Goal: Task Accomplishment & Management: Manage account settings

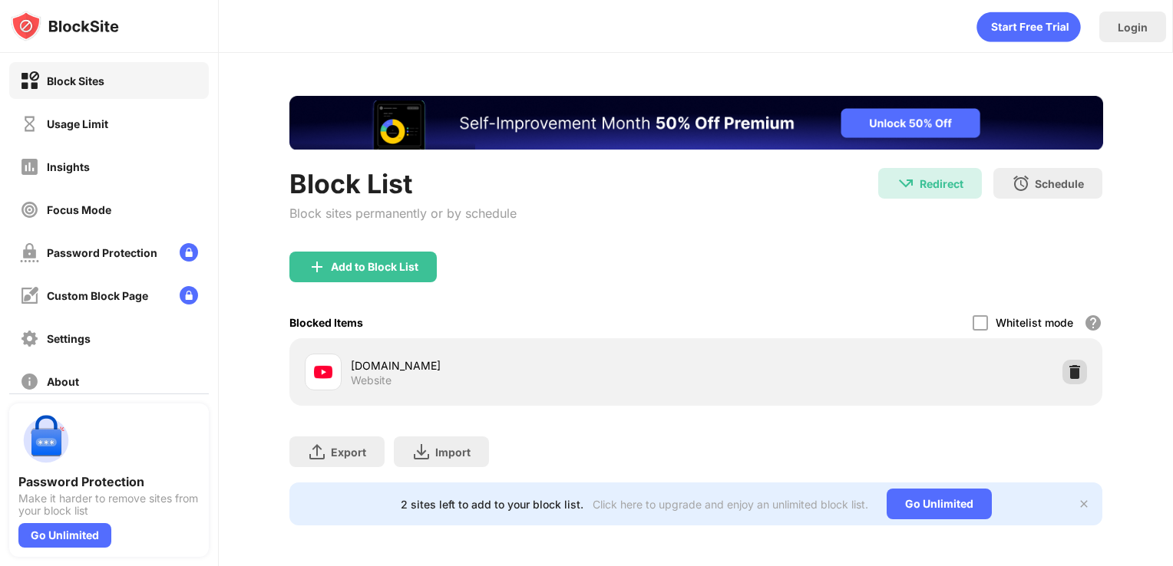
click at [1067, 375] on img at bounding box center [1074, 372] width 15 height 15
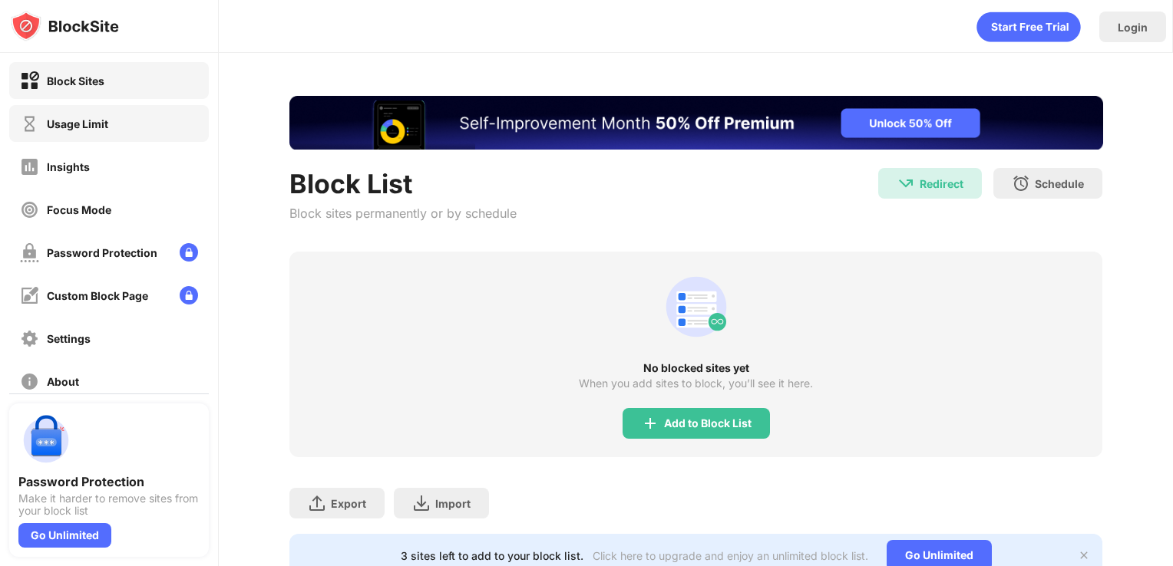
click at [117, 127] on div "Usage Limit" at bounding box center [109, 123] width 200 height 37
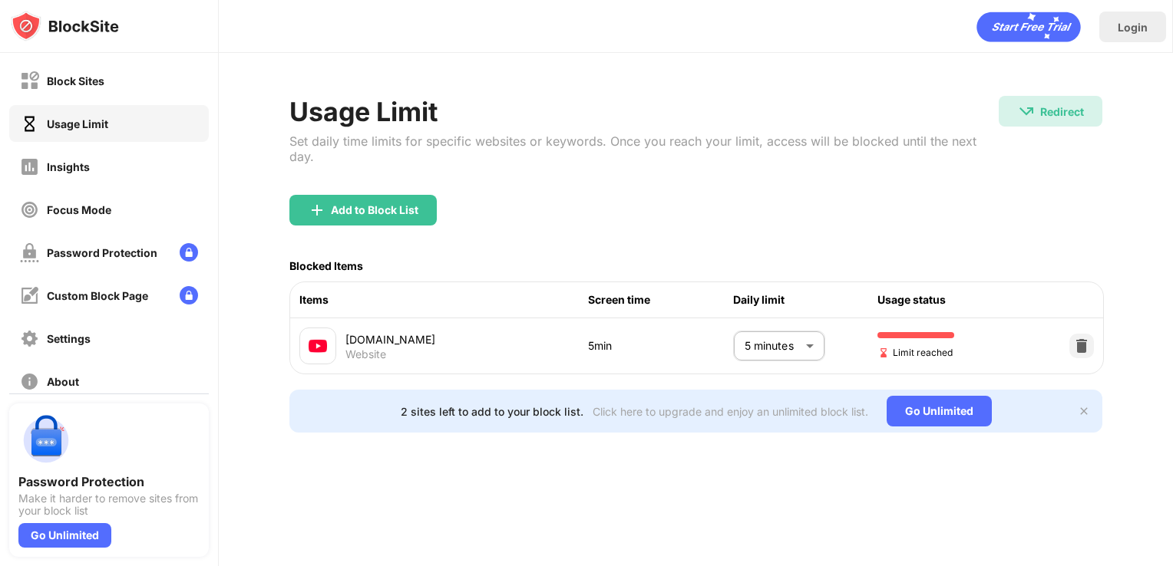
click at [800, 336] on body "Block Sites Usage Limit Insights Focus Mode Password Protection Custom Block Pa…" at bounding box center [586, 283] width 1173 height 566
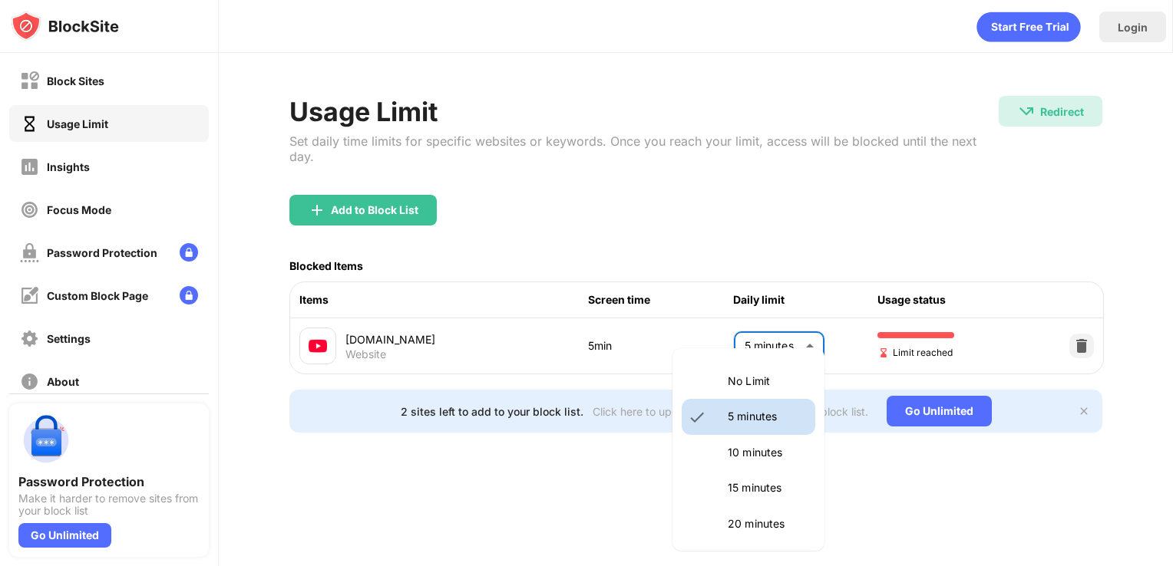
click at [772, 459] on p "10 minutes" at bounding box center [767, 452] width 78 height 17
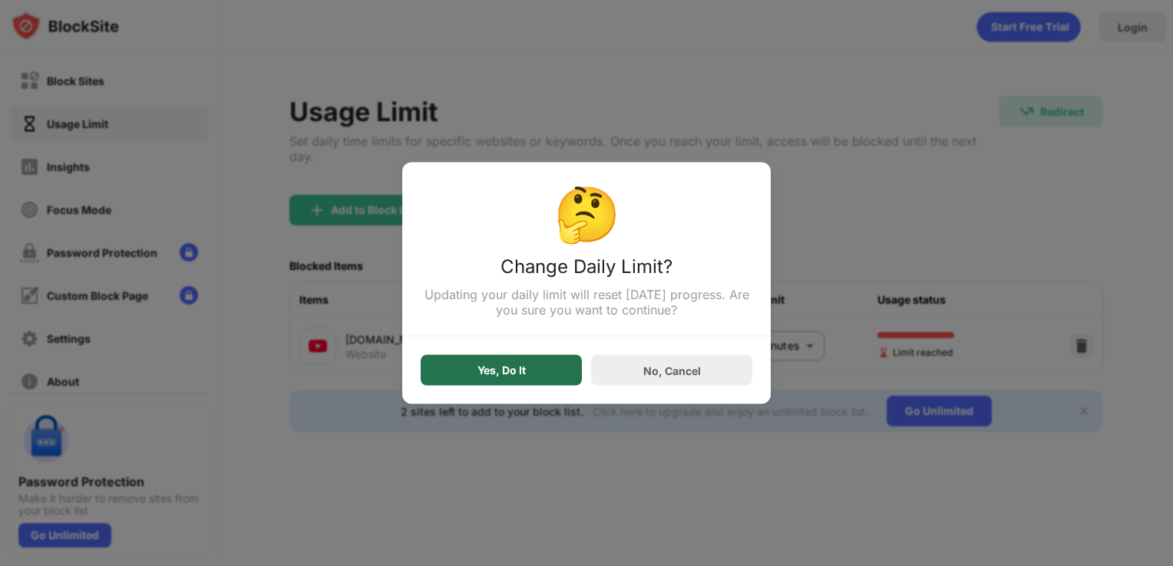
click at [529, 384] on div "Yes, Do It" at bounding box center [501, 370] width 161 height 31
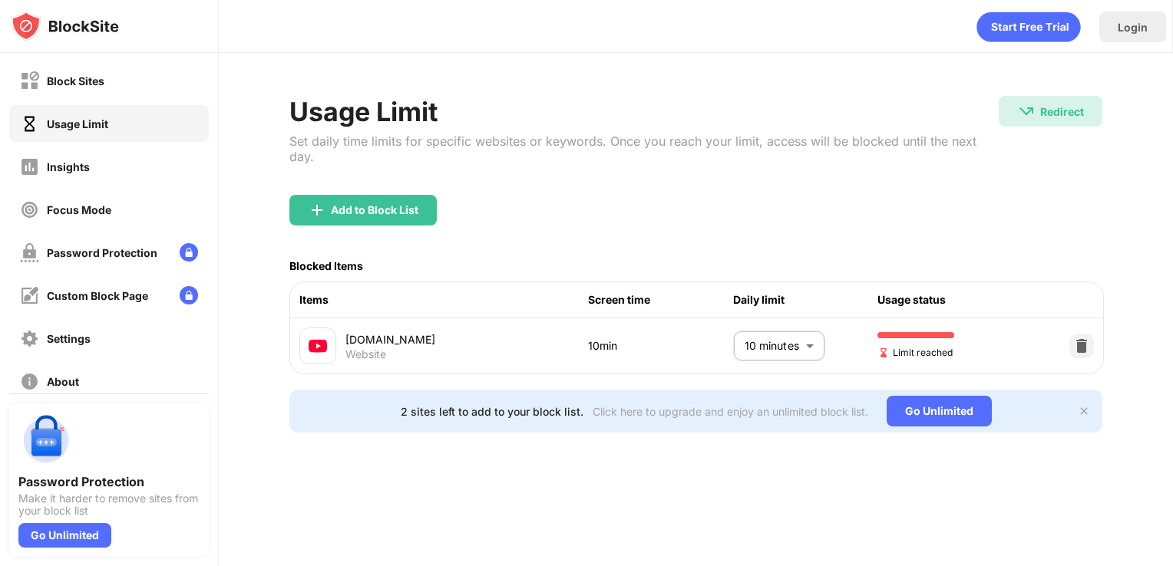
click at [803, 334] on body "Block Sites Usage Limit Insights Focus Mode Password Protection Custom Block Pa…" at bounding box center [586, 283] width 1173 height 566
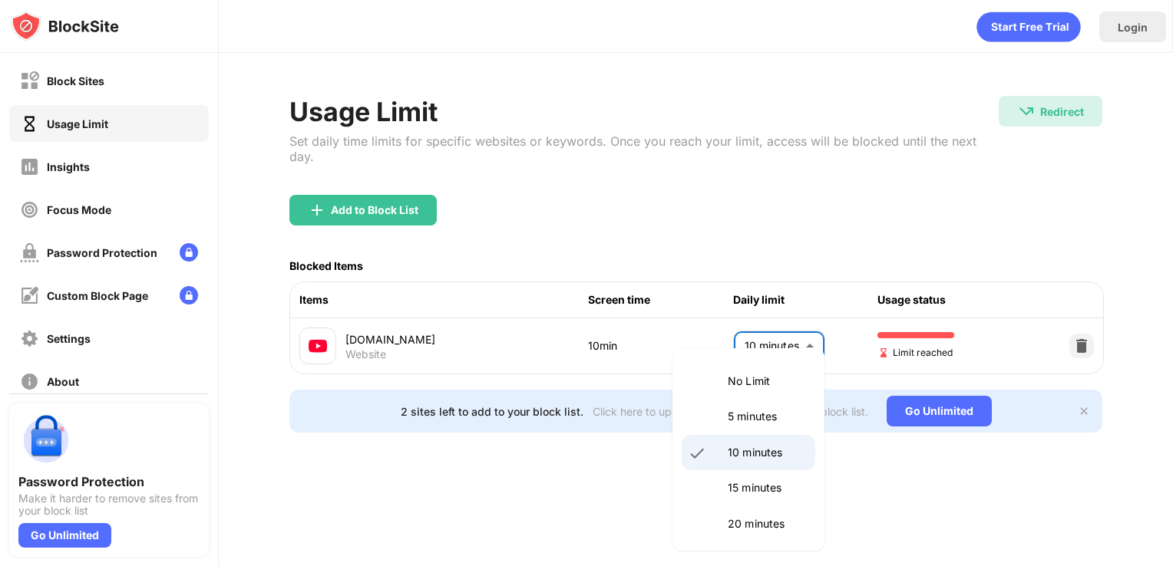
click at [768, 419] on p "5 minutes" at bounding box center [767, 416] width 78 height 17
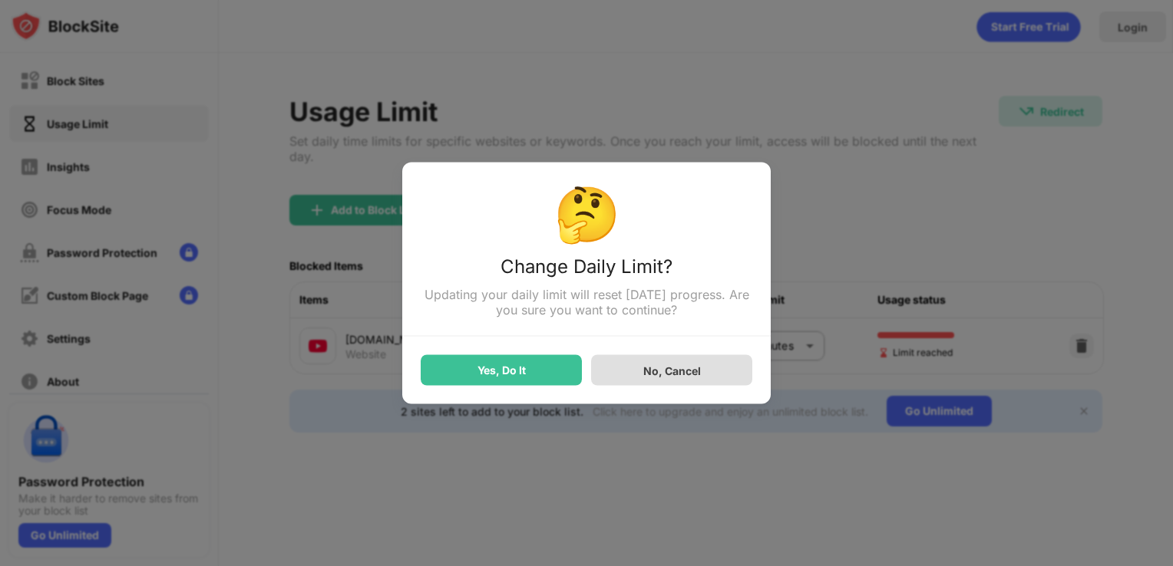
click at [608, 380] on div "No, Cancel" at bounding box center [671, 370] width 161 height 31
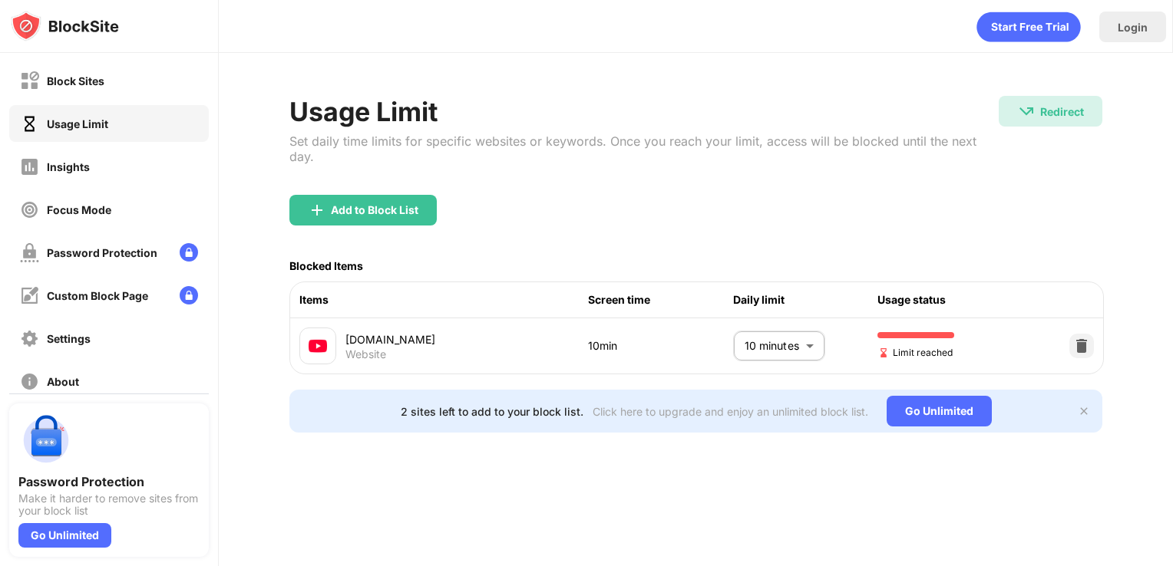
click at [801, 328] on body "Block Sites Usage Limit Insights Focus Mode Password Protection Custom Block Pa…" at bounding box center [586, 283] width 1173 height 566
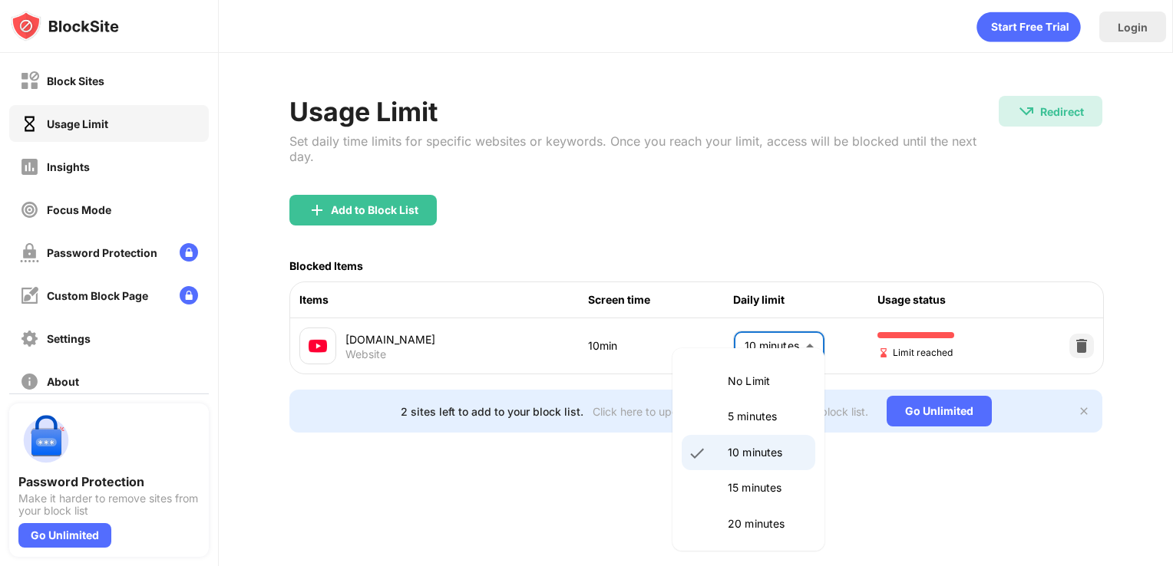
click at [754, 459] on p "10 minutes" at bounding box center [767, 452] width 78 height 17
click at [790, 324] on body "Block Sites Usage Limit Insights Focus Mode Password Protection Custom Block Pa…" at bounding box center [586, 283] width 1173 height 566
click at [747, 480] on p "15 minutes" at bounding box center [767, 488] width 78 height 17
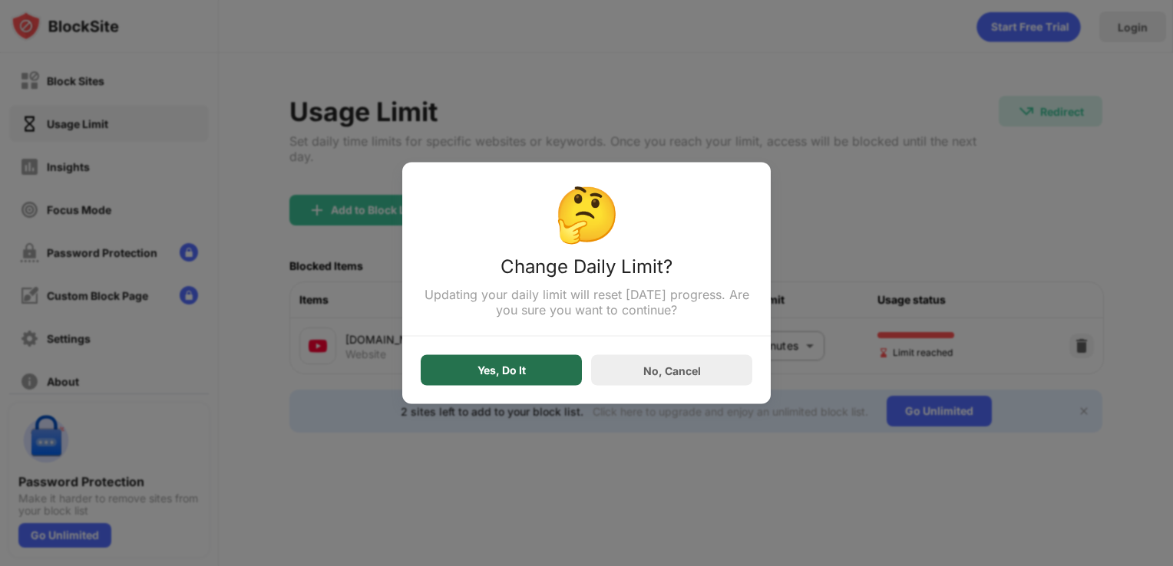
click at [561, 375] on div "Yes, Do It" at bounding box center [501, 370] width 161 height 31
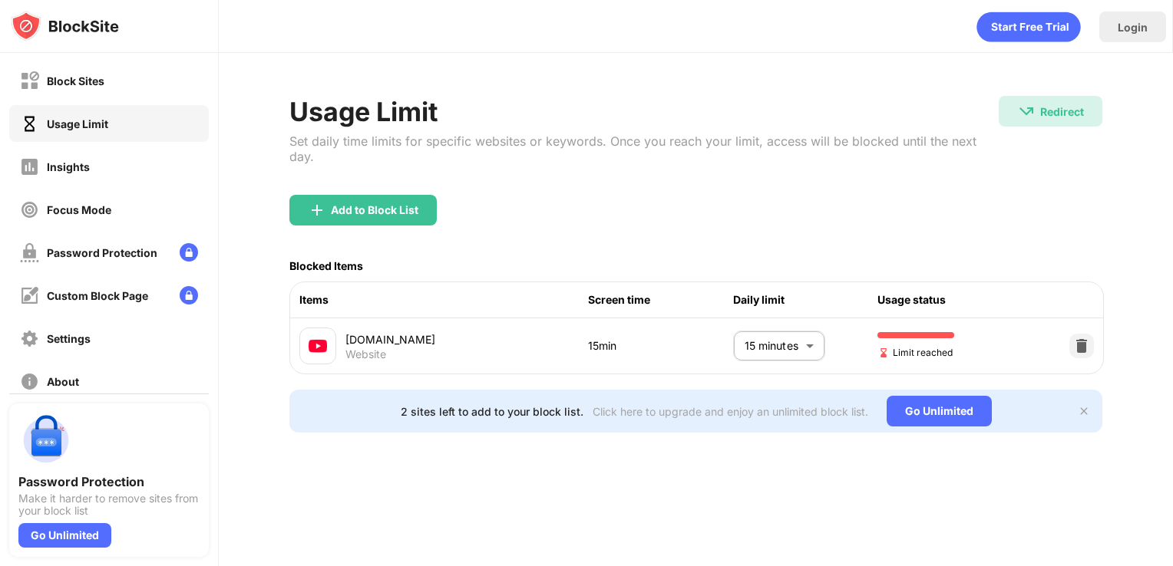
click at [814, 327] on body "Block Sites Usage Limit Insights Focus Mode Password Protection Custom Block Pa…" at bounding box center [586, 283] width 1173 height 566
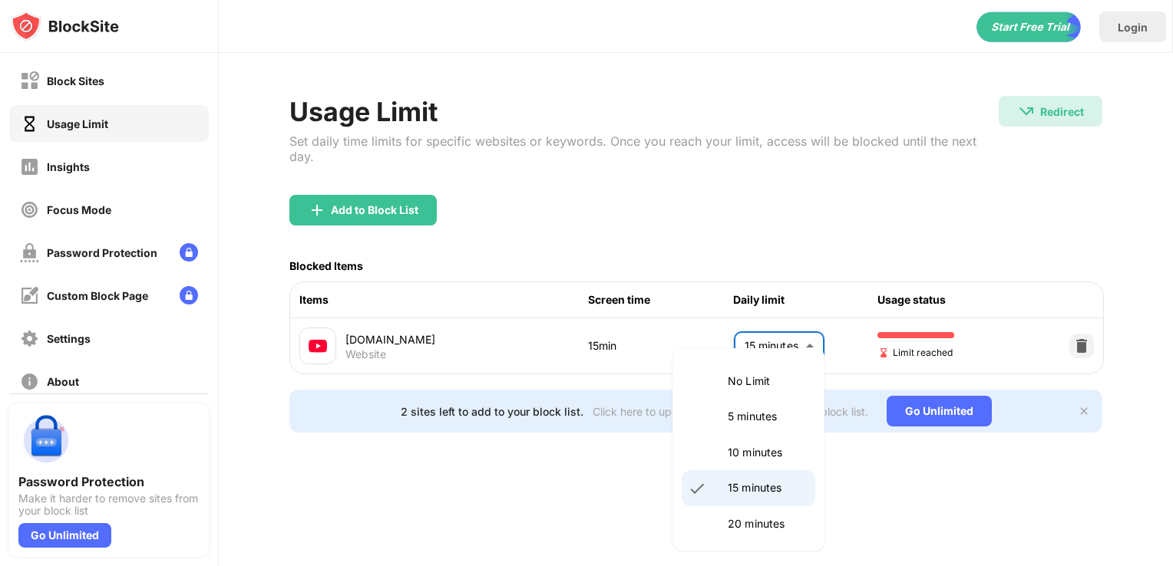
click at [759, 414] on p "5 minutes" at bounding box center [767, 416] width 78 height 17
type input "*"
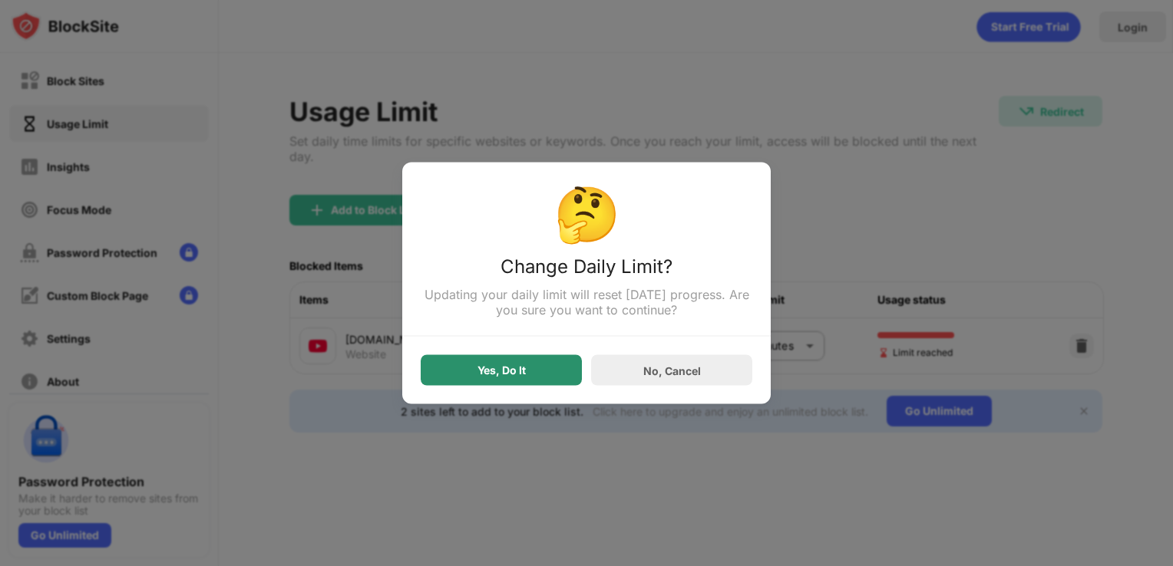
click at [513, 362] on div "Yes, Do It" at bounding box center [501, 370] width 161 height 31
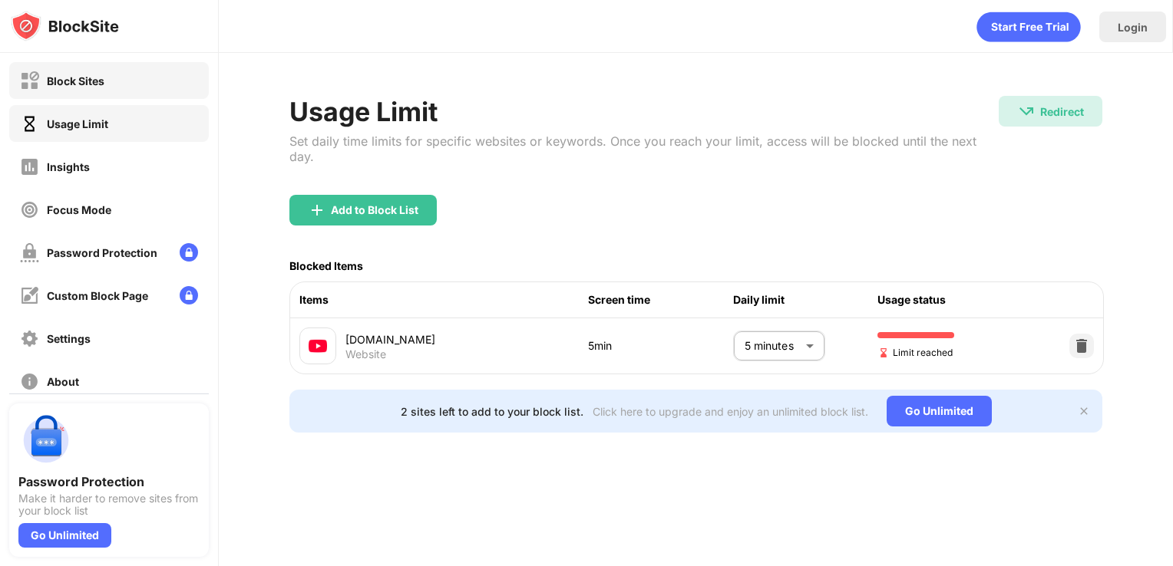
click at [106, 87] on div "Block Sites" at bounding box center [109, 80] width 200 height 37
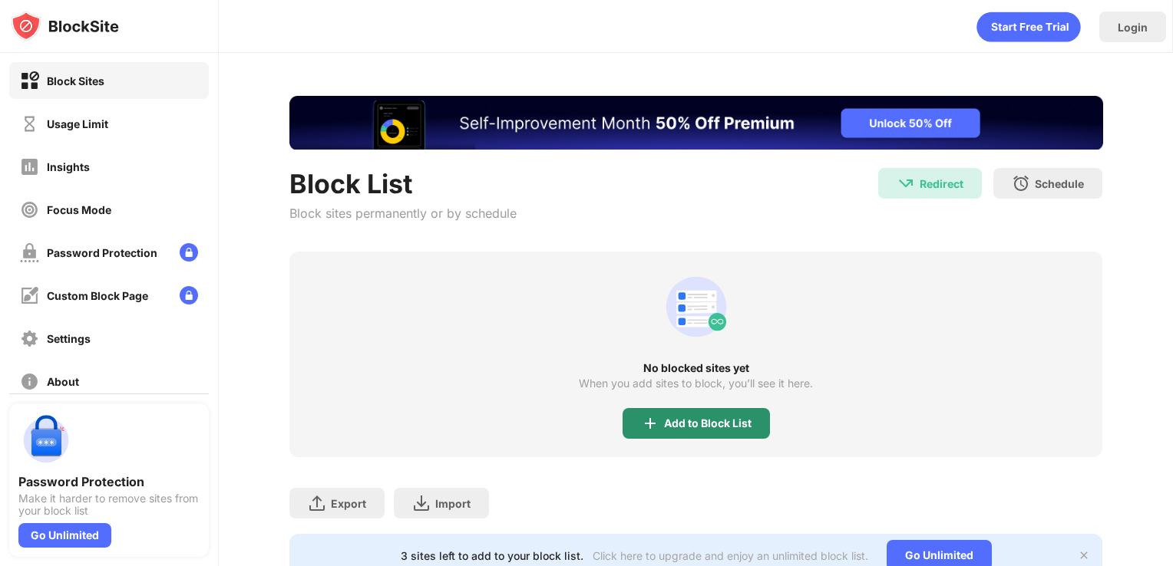
click at [731, 417] on div "Add to Block List" at bounding box center [707, 423] width 87 height 12
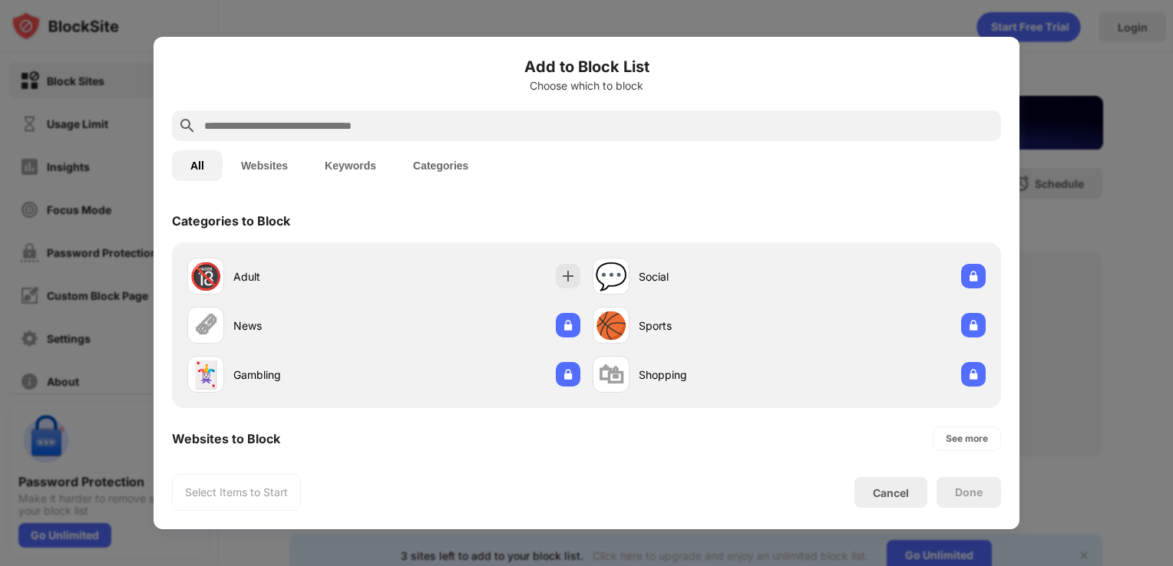
click at [394, 122] on input "text" at bounding box center [599, 126] width 792 height 18
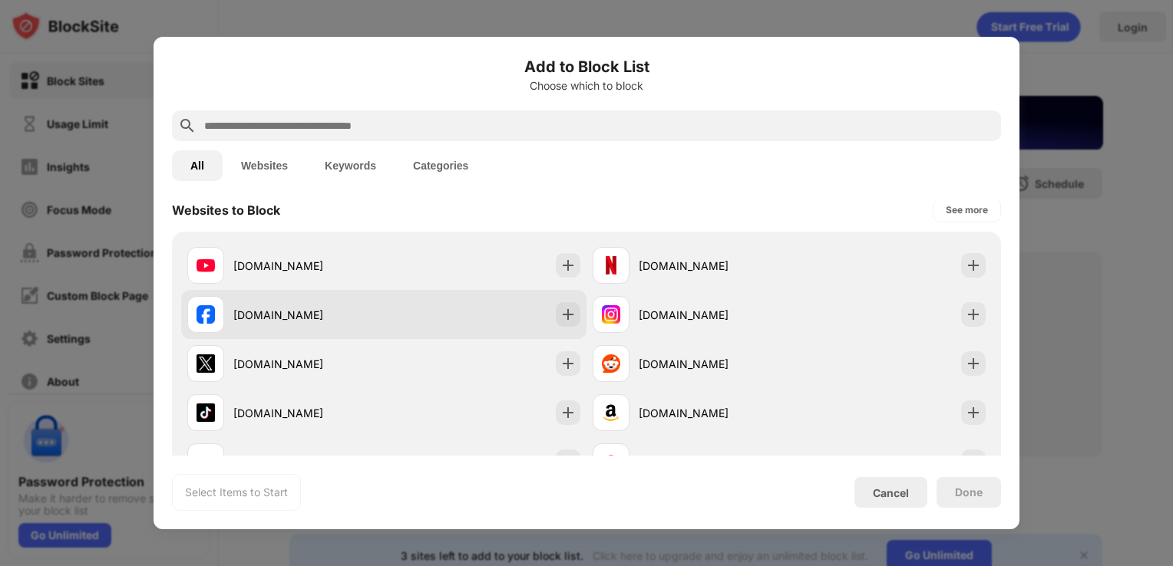
scroll to position [230, 0]
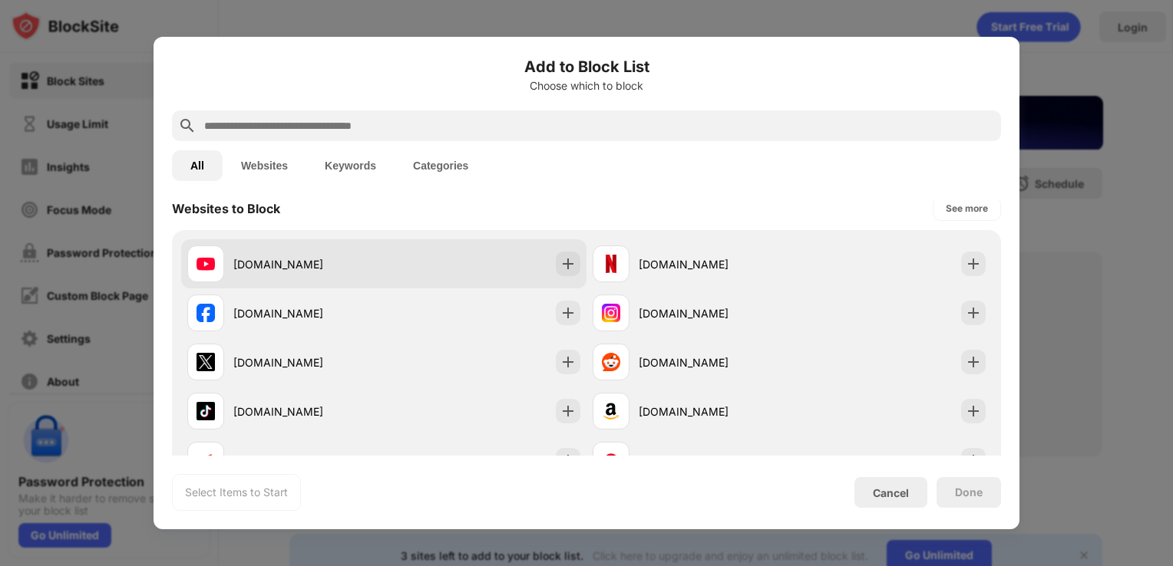
click at [236, 253] on div "[DOMAIN_NAME]" at bounding box center [285, 264] width 196 height 37
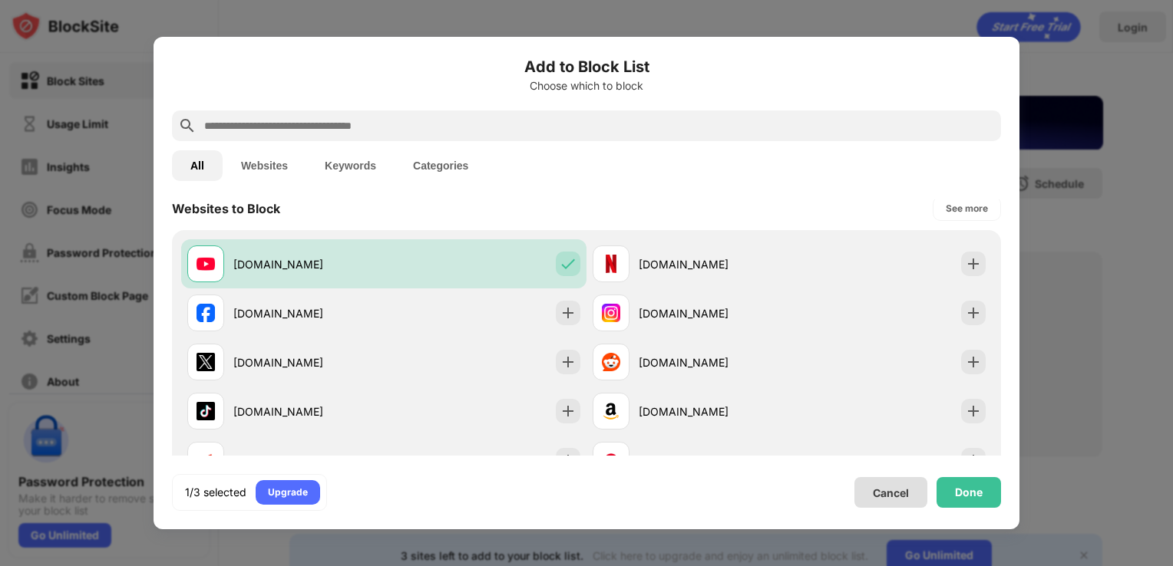
scroll to position [0, 0]
click at [963, 496] on div "Done" at bounding box center [969, 493] width 28 height 12
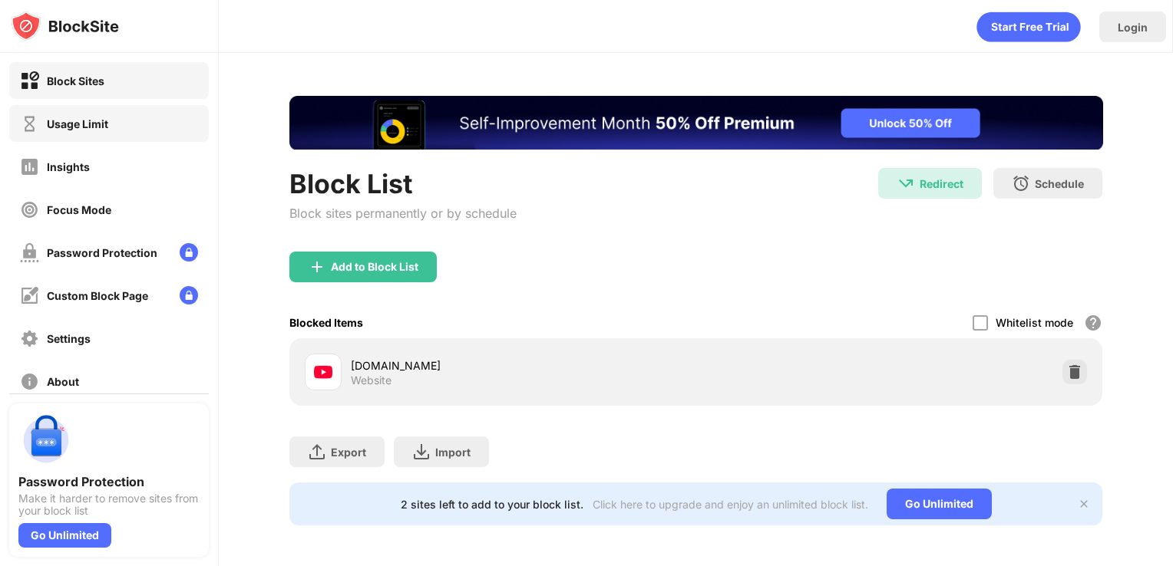
click at [99, 132] on div "Usage Limit" at bounding box center [64, 123] width 88 height 19
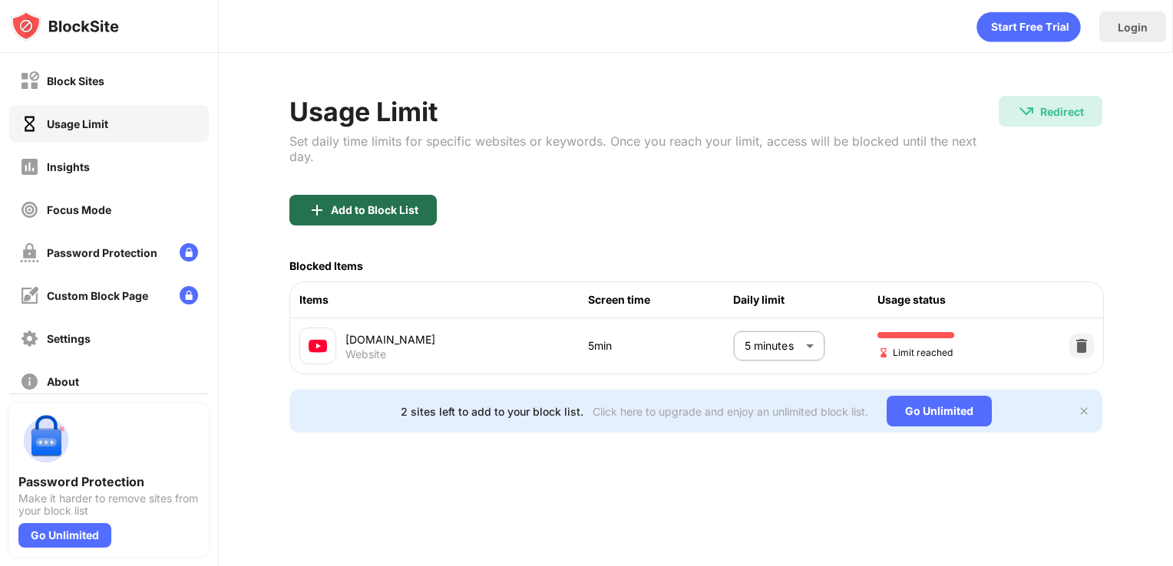
click at [299, 198] on div "Add to Block List" at bounding box center [362, 210] width 147 height 31
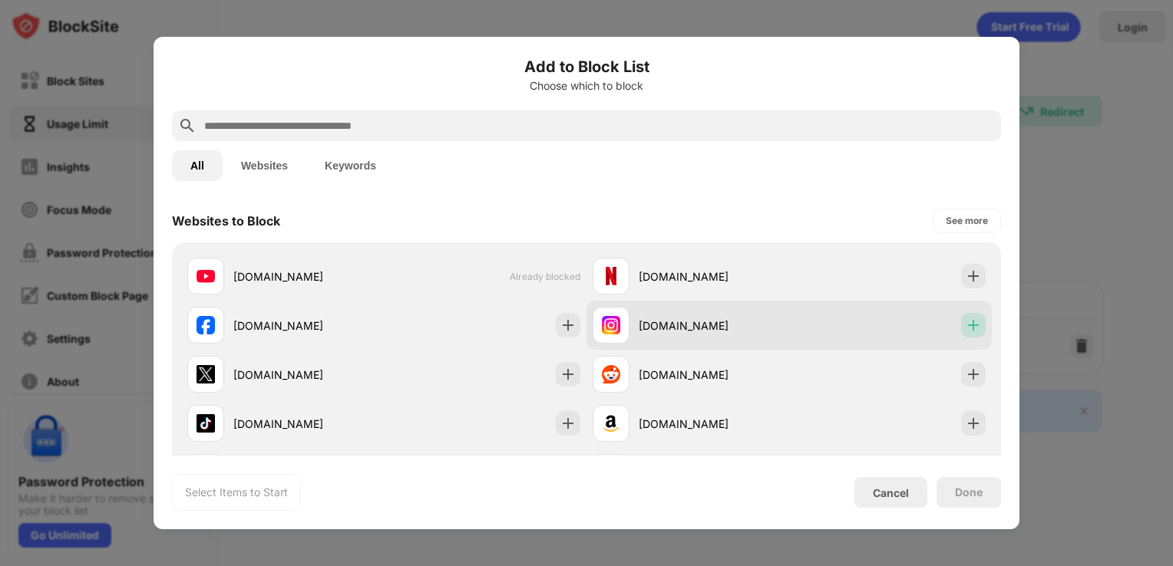
click at [965, 328] on img at bounding box center [972, 325] width 15 height 15
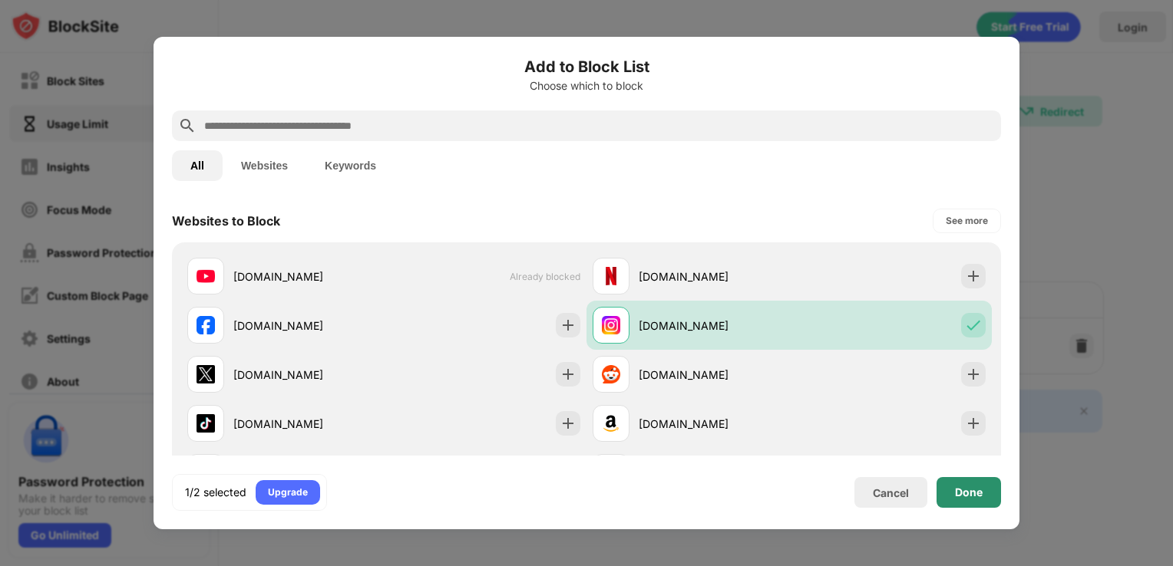
click at [976, 499] on div "Done" at bounding box center [969, 493] width 28 height 12
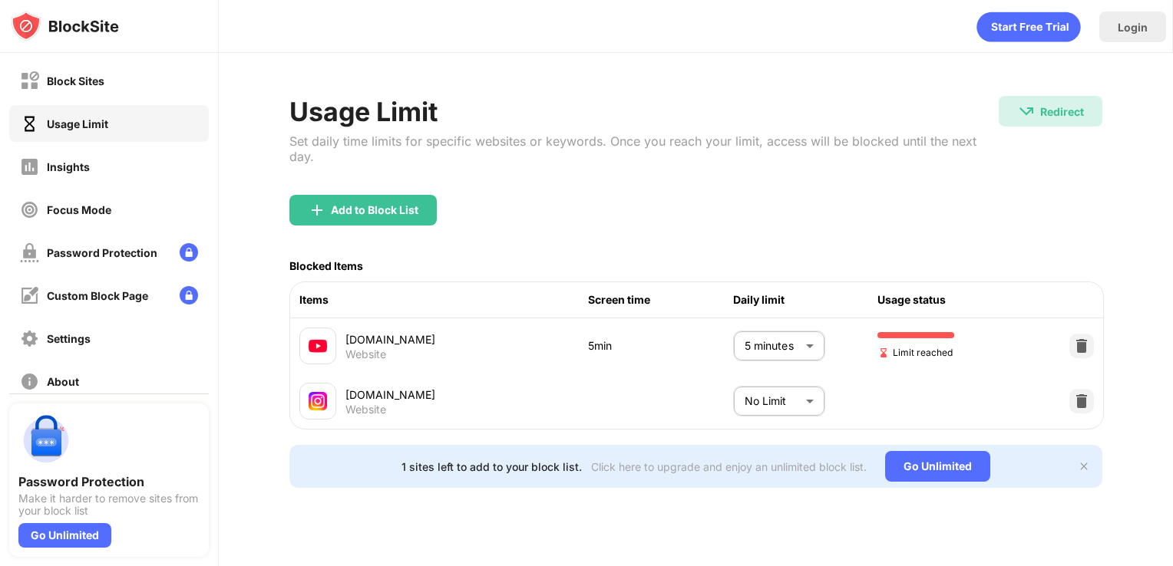
click at [810, 386] on body "Block Sites Usage Limit Insights Focus Mode Password Protection Custom Block Pa…" at bounding box center [586, 283] width 1173 height 566
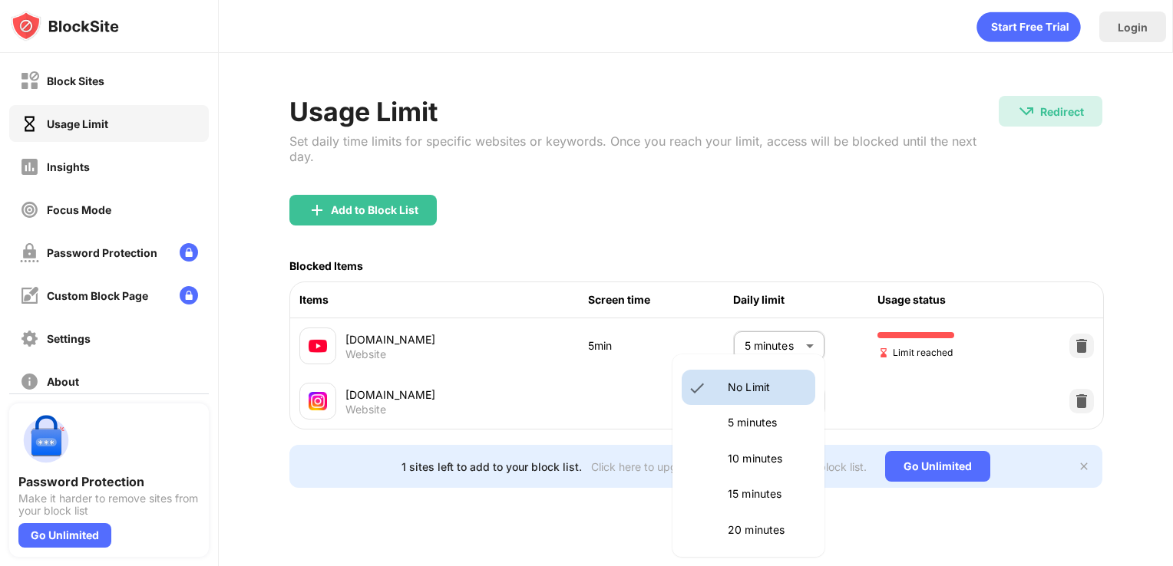
click at [794, 460] on li "10 minutes" at bounding box center [748, 458] width 134 height 35
type input "**"
